Goal: Task Accomplishment & Management: Manage account settings

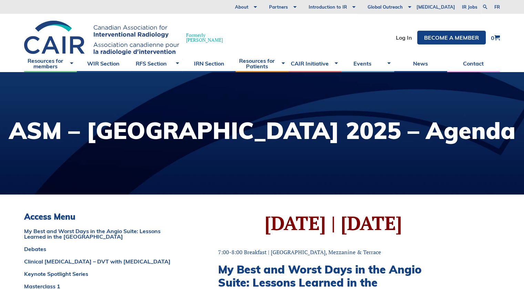
click at [400, 41] on li "Log In" at bounding box center [404, 38] width 16 height 14
click at [403, 36] on link "Log In" at bounding box center [404, 38] width 16 height 6
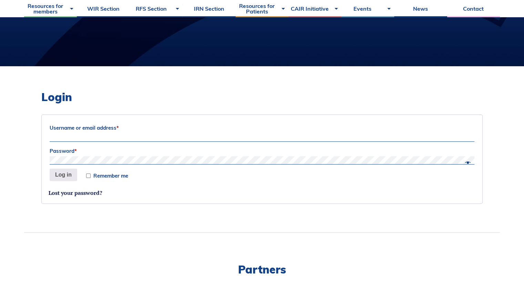
scroll to position [135, 0]
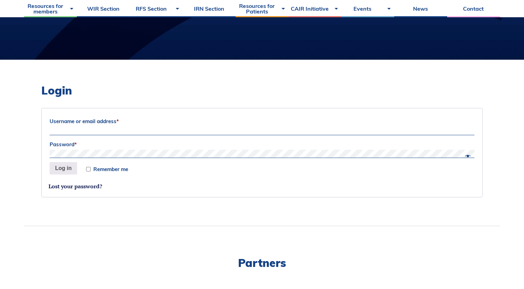
click at [140, 148] on label "Password *" at bounding box center [262, 144] width 425 height 10
click at [134, 128] on input "Username or email address *" at bounding box center [262, 131] width 425 height 8
type input "prayash@ualberta.ca"
click at [69, 169] on button "Log in" at bounding box center [64, 168] width 28 height 12
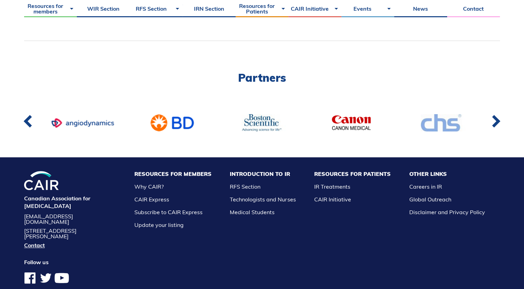
scroll to position [333, 0]
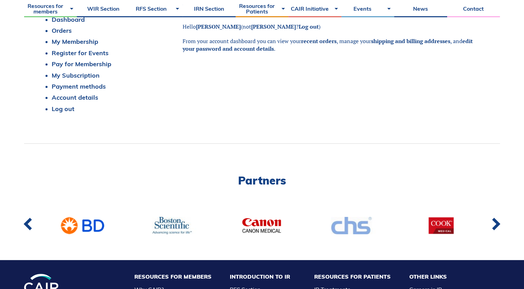
scroll to position [312, 0]
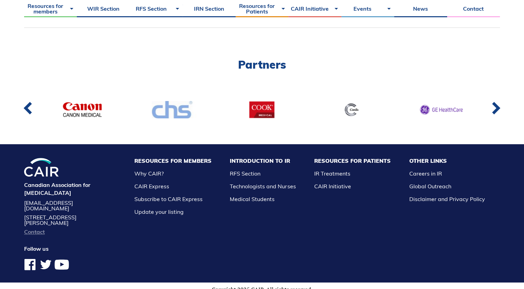
click at [36, 229] on link "Contact" at bounding box center [70, 232] width 92 height 6
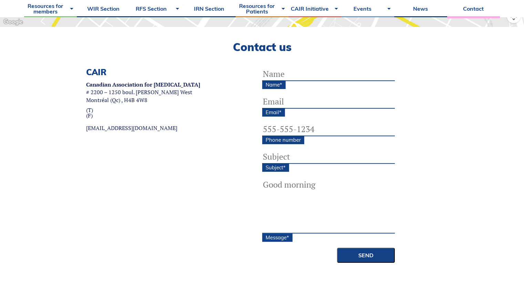
scroll to position [204, 0]
